Goal: Task Accomplishment & Management: Use online tool/utility

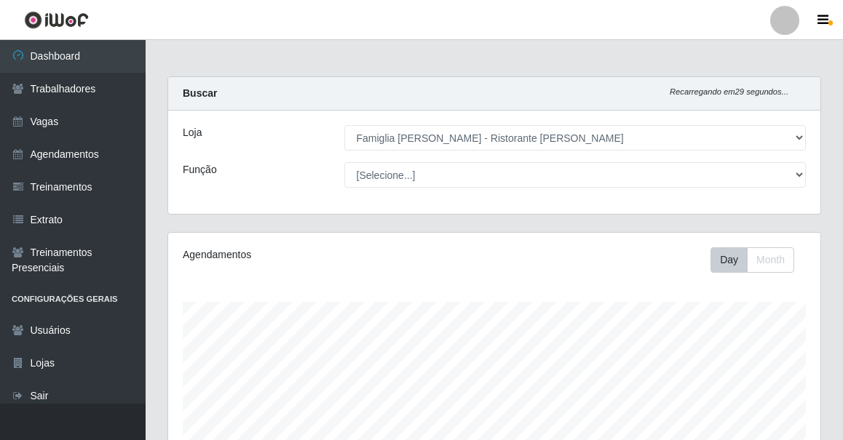
select select "267"
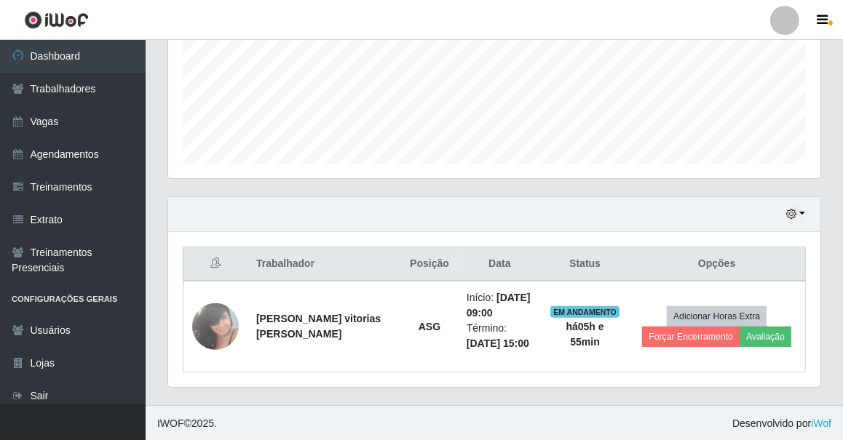
scroll to position [302, 652]
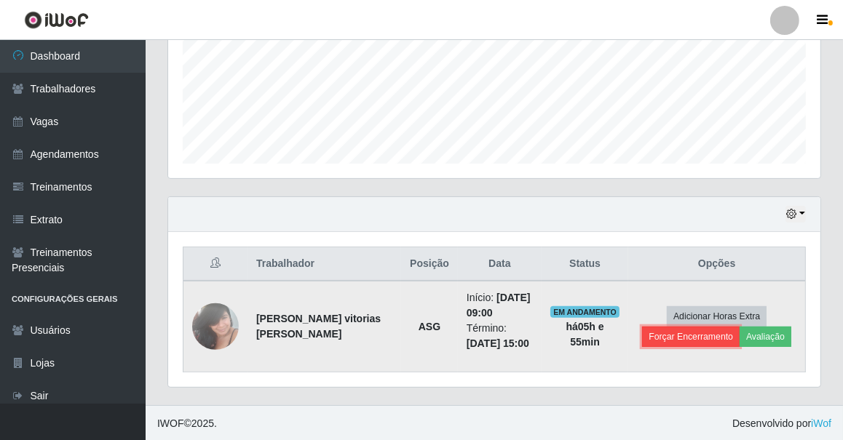
click at [668, 341] on button "Forçar Encerramento" at bounding box center [691, 337] width 98 height 20
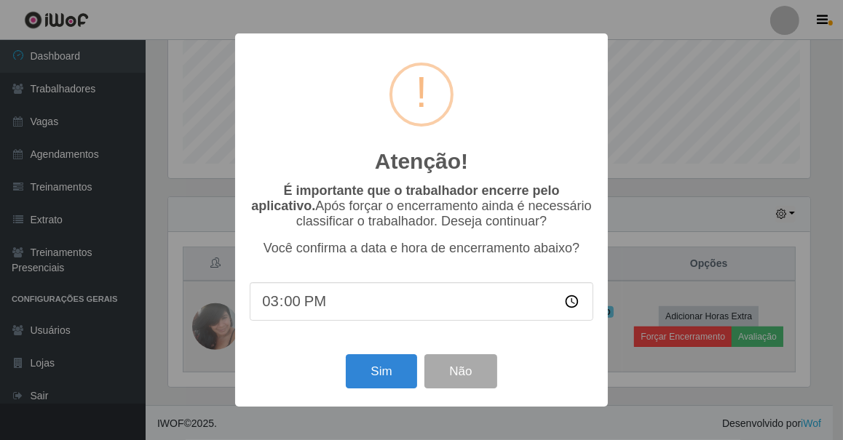
scroll to position [302, 646]
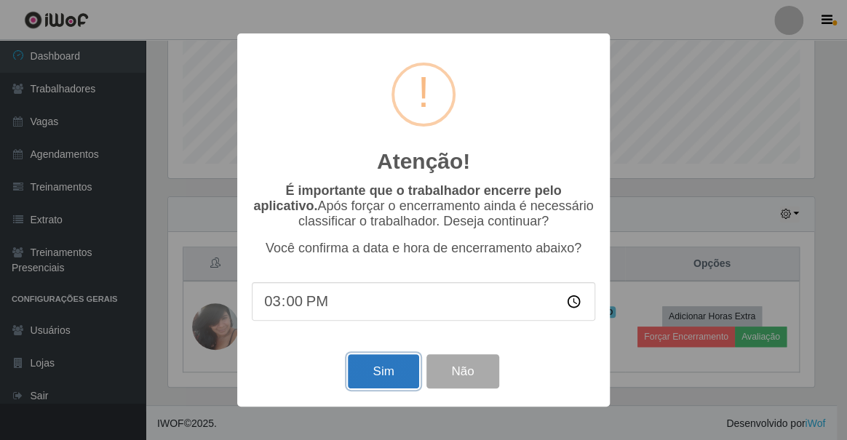
click at [365, 376] on button "Sim" at bounding box center [383, 371] width 71 height 34
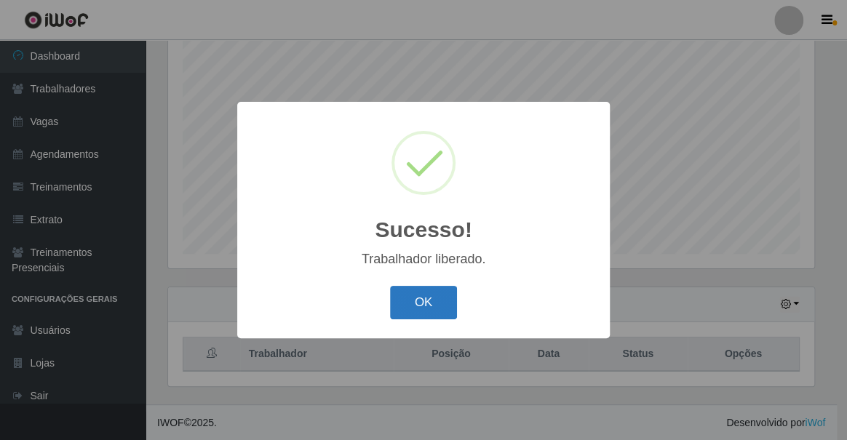
click at [435, 297] on button "OK" at bounding box center [424, 303] width 68 height 34
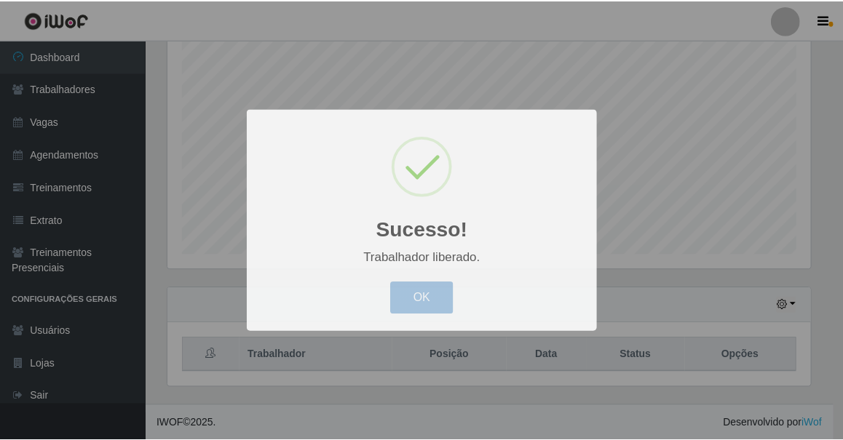
scroll to position [302, 652]
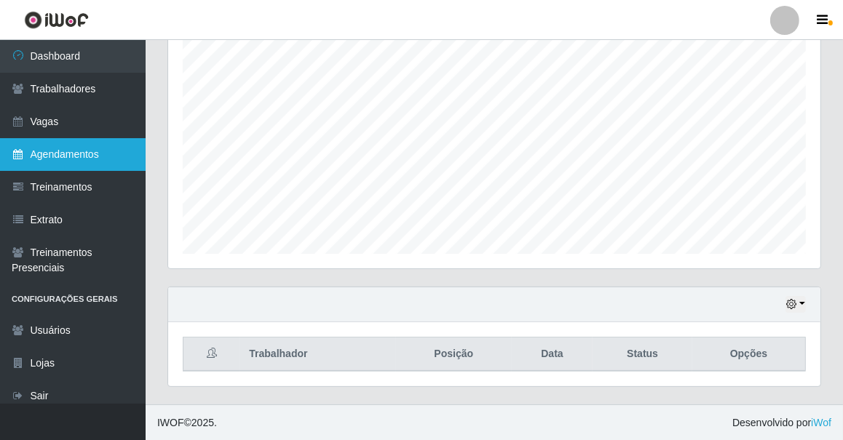
click at [102, 152] on link "Agendamentos" at bounding box center [73, 154] width 146 height 33
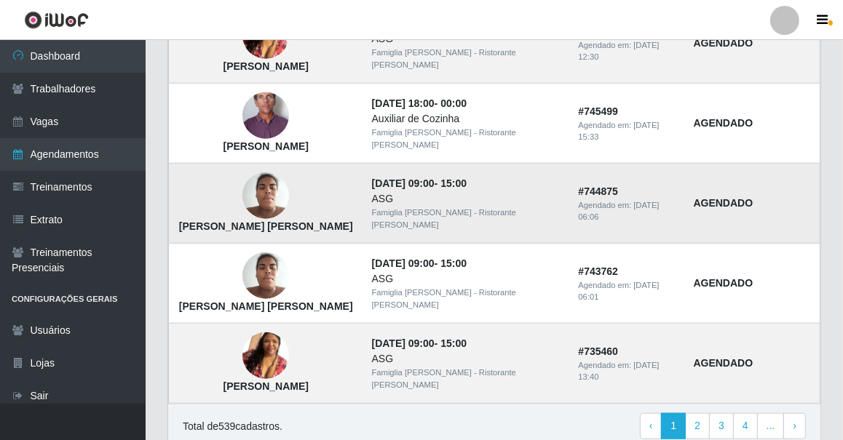
scroll to position [1011, 0]
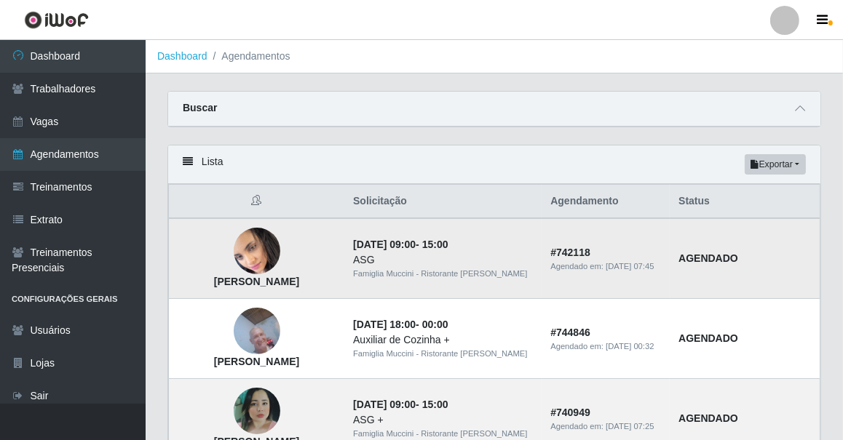
drag, startPoint x: 472, startPoint y: 246, endPoint x: 490, endPoint y: 246, distance: 18.2
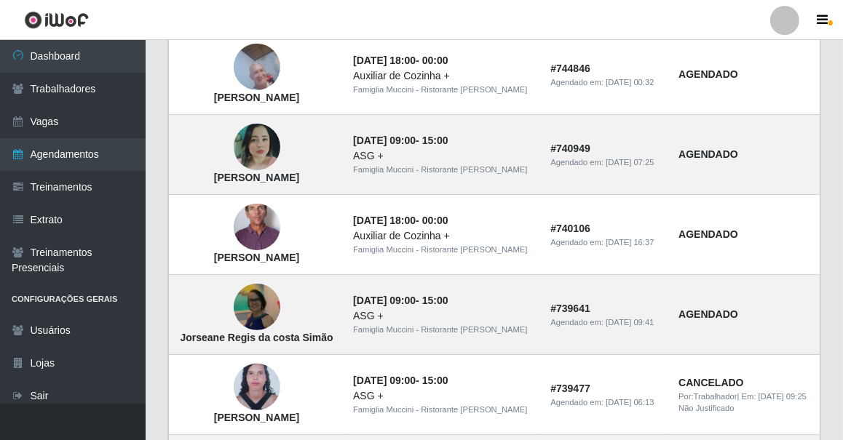
scroll to position [132, 0]
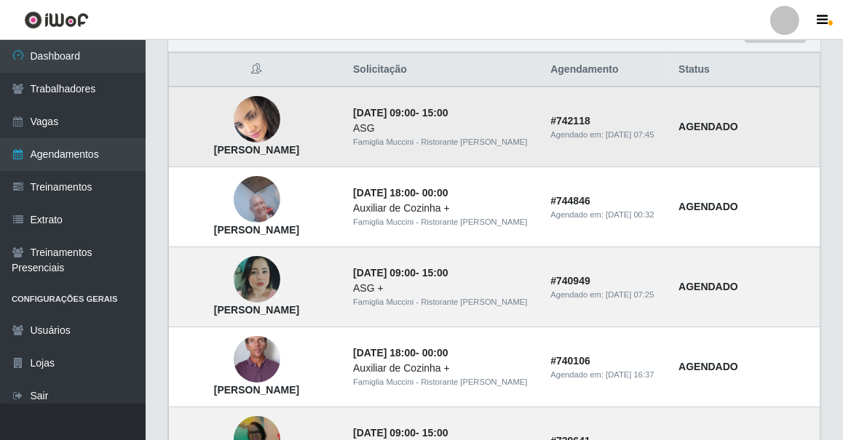
click at [269, 114] on img at bounding box center [257, 119] width 47 height 51
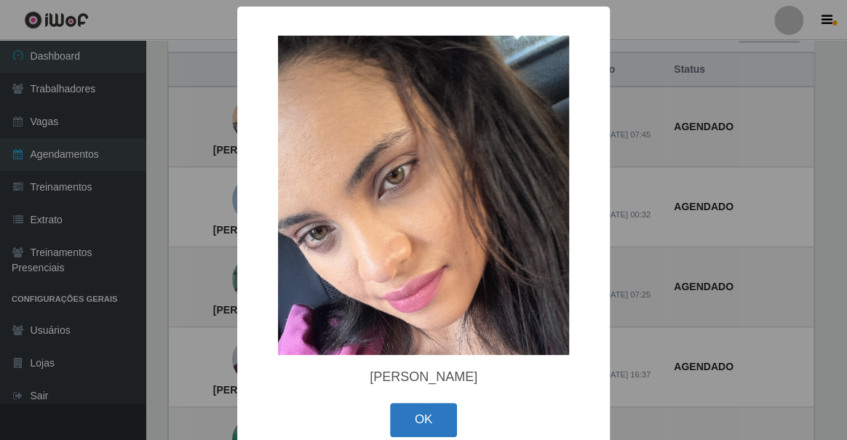
click at [424, 414] on button "OK" at bounding box center [424, 420] width 68 height 34
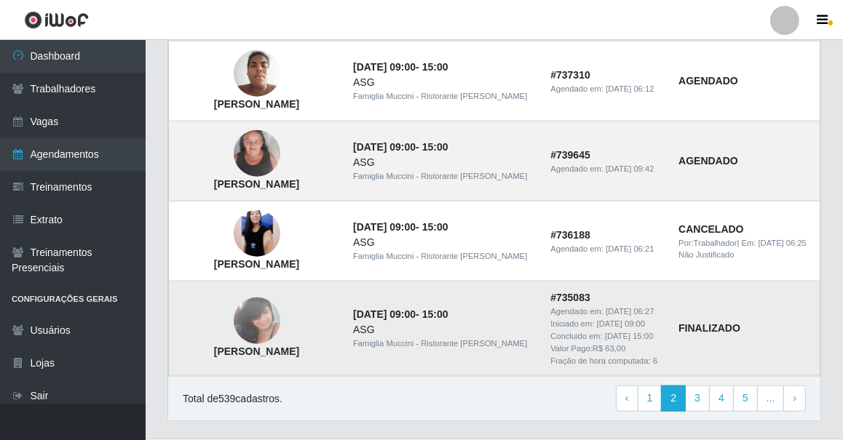
scroll to position [1131, 0]
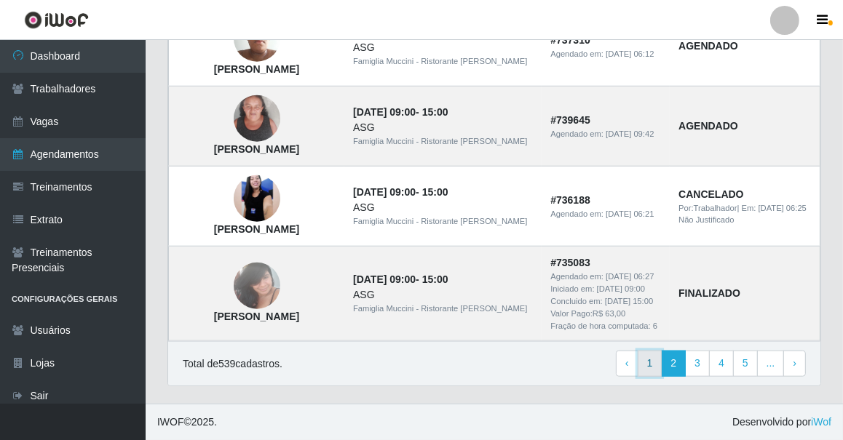
click at [654, 359] on link "1" at bounding box center [650, 364] width 25 height 26
